Goal: Obtain resource: Obtain resource

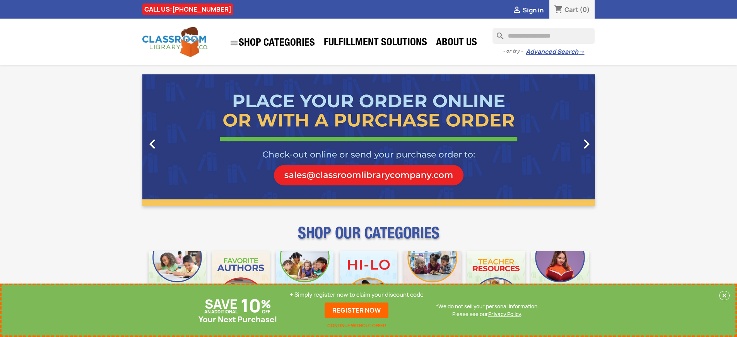
click at [359, 294] on p "+ Simply register now to claim your discount code" at bounding box center [357, 295] width 134 height 8
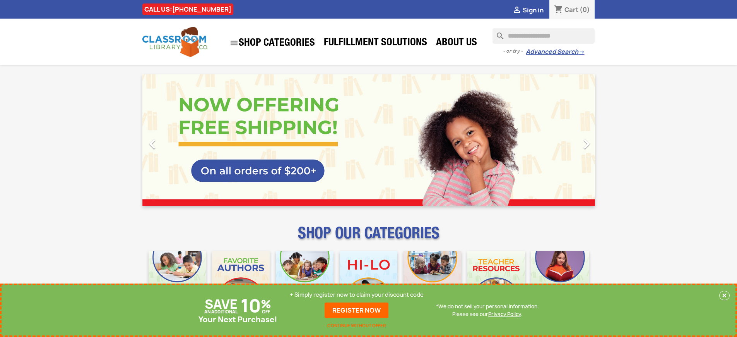
click at [357, 294] on p "+ Simply register now to claim your discount code" at bounding box center [357, 295] width 134 height 8
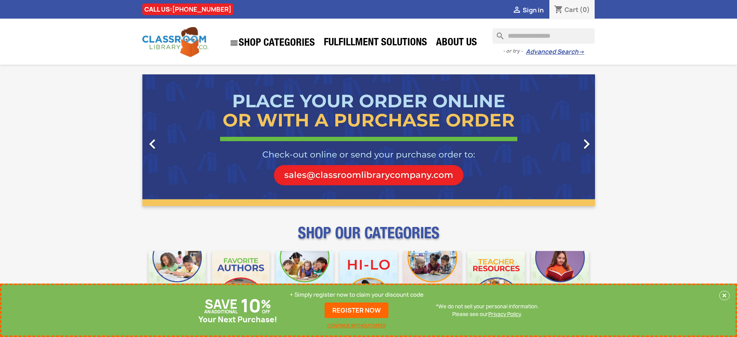
click at [359, 294] on p "+ Simply register now to claim your discount code" at bounding box center [357, 295] width 134 height 8
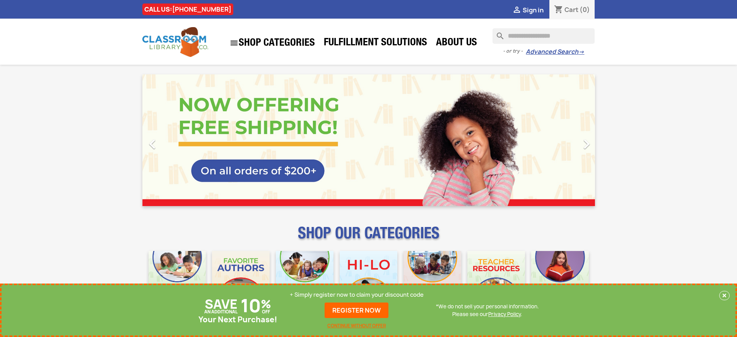
click at [357, 294] on p "+ Simply register now to claim your discount code" at bounding box center [357, 295] width 134 height 8
